Goal: Information Seeking & Learning: Learn about a topic

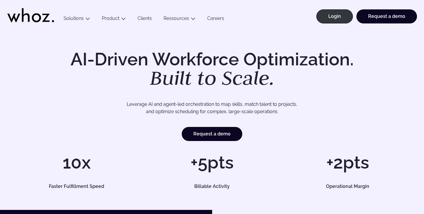
click at [144, 19] on link "Clients" at bounding box center [145, 20] width 26 height 8
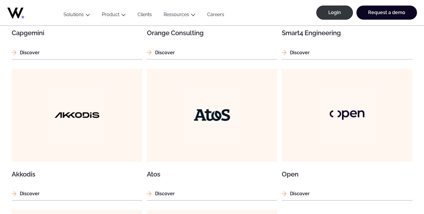
scroll to position [498, 0]
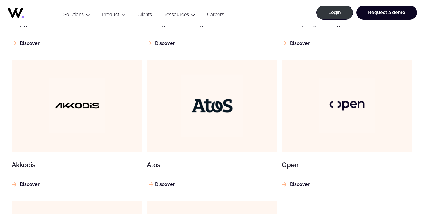
click at [180, 124] on figure at bounding box center [212, 105] width 131 height 92
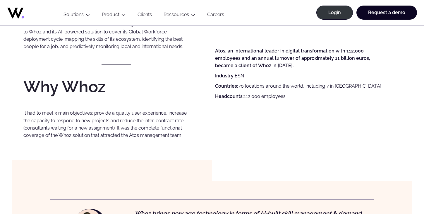
scroll to position [309, 0]
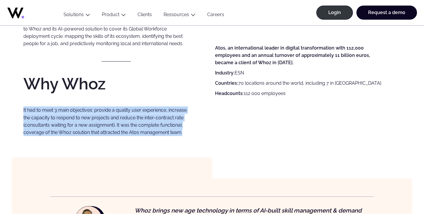
drag, startPoint x: 22, startPoint y: 107, endPoint x: 208, endPoint y: 133, distance: 187.6
click at [208, 133] on div "Atos challenge Optimizing skills management is a key factor in attracting and r…" at bounding box center [212, 57] width 401 height 198
copy p "It had to meet 3 main objectives: provide a quality user experience, increase t…"
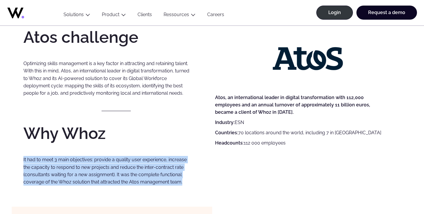
scroll to position [258, 0]
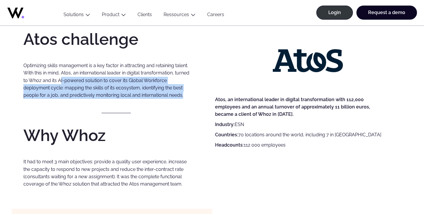
drag, startPoint x: 60, startPoint y: 80, endPoint x: 198, endPoint y: 97, distance: 139.1
click at [198, 97] on div "Atos challenge Optimizing skills management is a key factor in attracting and r…" at bounding box center [116, 109] width 186 height 156
copy p "I-powered solution to cover its Global Workforce deployment cycle: mapping the …"
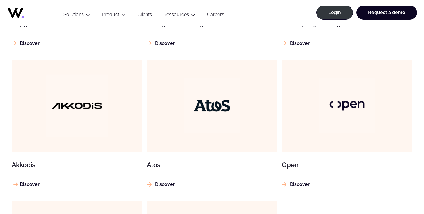
click at [96, 123] on img at bounding box center [77, 105] width 62 height 62
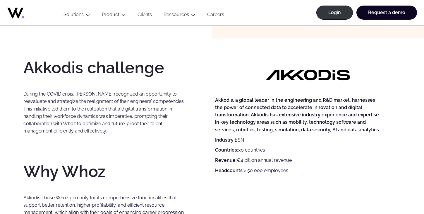
scroll to position [240, 0]
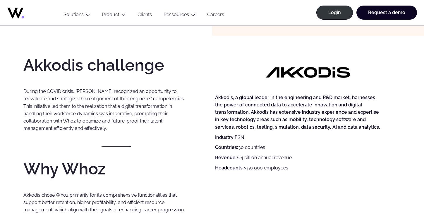
click at [95, 91] on p "During the COVID crisis, [PERSON_NAME] recognized an opportunity to reevaluate …" at bounding box center [106, 110] width 167 height 44
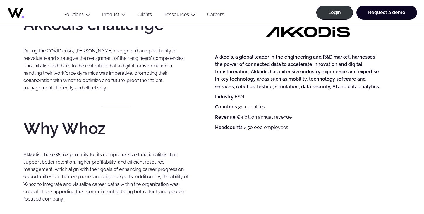
scroll to position [278, 0]
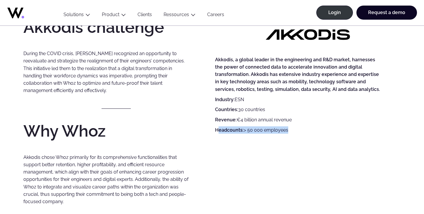
drag, startPoint x: 217, startPoint y: 131, endPoint x: 296, endPoint y: 130, distance: 78.4
click at [296, 130] on p "Headcounts: > 50 000 employees" at bounding box center [298, 129] width 167 height 7
copy p "eadcounts: > 50 000 employees"
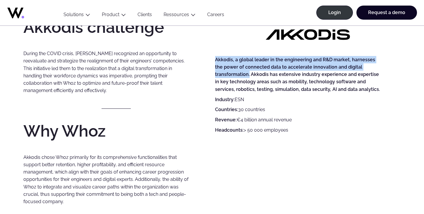
drag, startPoint x: 216, startPoint y: 58, endPoint x: 248, endPoint y: 74, distance: 36.5
click at [248, 74] on strong "Akkodis, a global leader in the engineering and R&D market, harnesses the power…" at bounding box center [297, 74] width 165 height 35
copy strong "Akkodis, a global leader in the engineering and R&D market, harnesses the power…"
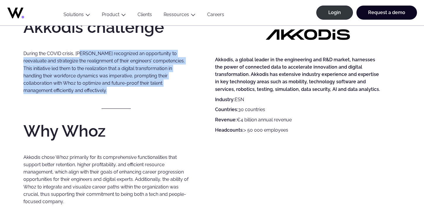
drag, startPoint x: 81, startPoint y: 53, endPoint x: 157, endPoint y: 94, distance: 86.2
click at [157, 94] on div "Akkodis challenge During the COVID crisis, [PERSON_NAME] recognized an opportun…" at bounding box center [116, 113] width 186 height 189
copy div "[PERSON_NAME] recognized an opportunity to reevaluate and strategize the realig…"
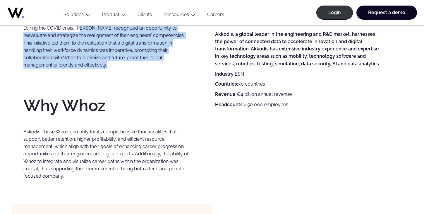
scroll to position [305, 0]
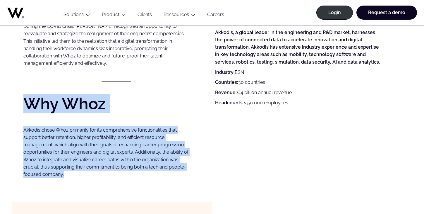
drag, startPoint x: 26, startPoint y: 103, endPoint x: 66, endPoint y: 174, distance: 81.2
click at [66, 174] on div "Akkodis challenge During the COVID crisis, [PERSON_NAME] recognized an opportun…" at bounding box center [116, 86] width 186 height 189
copy div "Why Whoz Akkodis chose Whoz primarily for its comprehensive functionalities tha…"
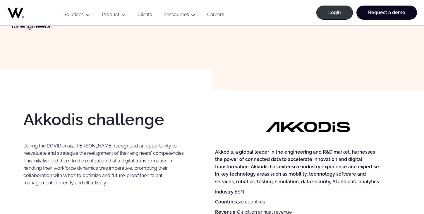
scroll to position [153, 0]
